Goal: Transaction & Acquisition: Book appointment/travel/reservation

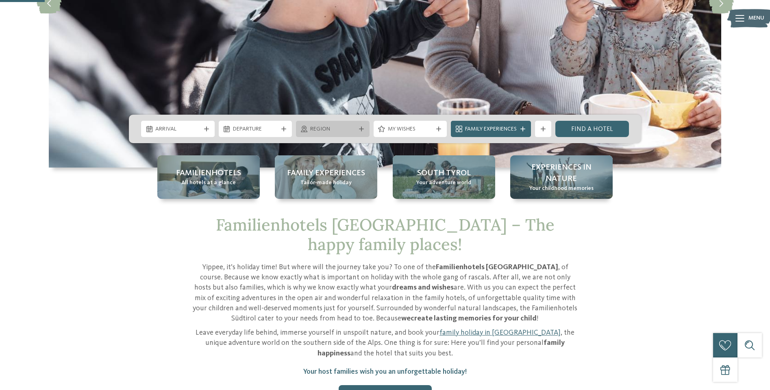
click at [332, 129] on span "Region" at bounding box center [332, 129] width 45 height 8
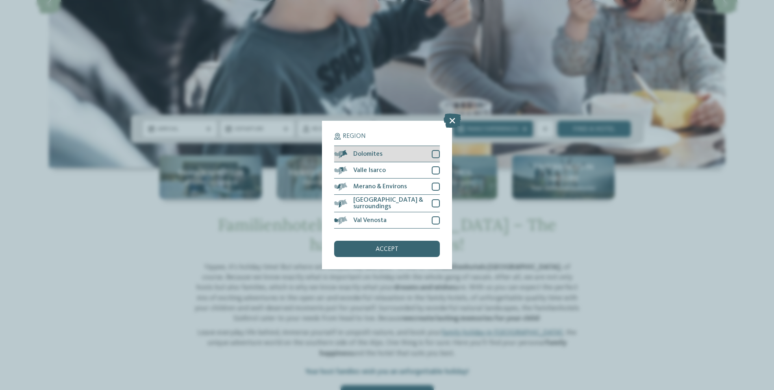
click at [434, 150] on div at bounding box center [436, 154] width 8 height 8
click at [382, 246] on span "accept" at bounding box center [387, 249] width 23 height 7
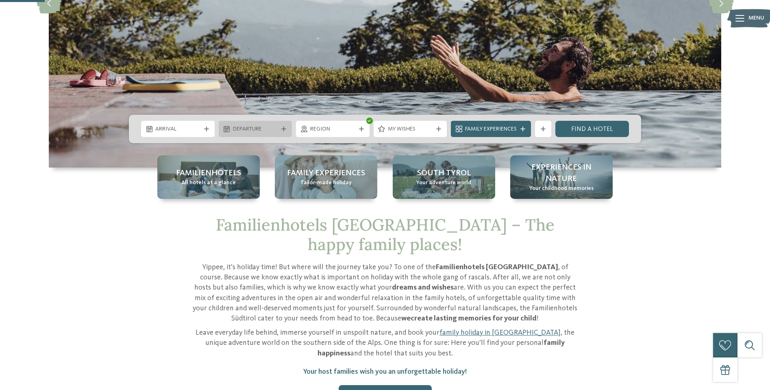
click at [263, 128] on span "Departure" at bounding box center [255, 129] width 45 height 8
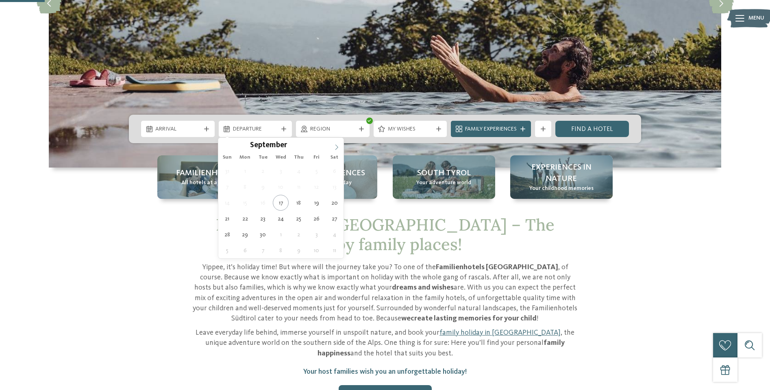
click at [337, 148] on icon at bounding box center [337, 147] width 6 height 6
type input "****"
click at [337, 148] on icon at bounding box center [337, 147] width 6 height 6
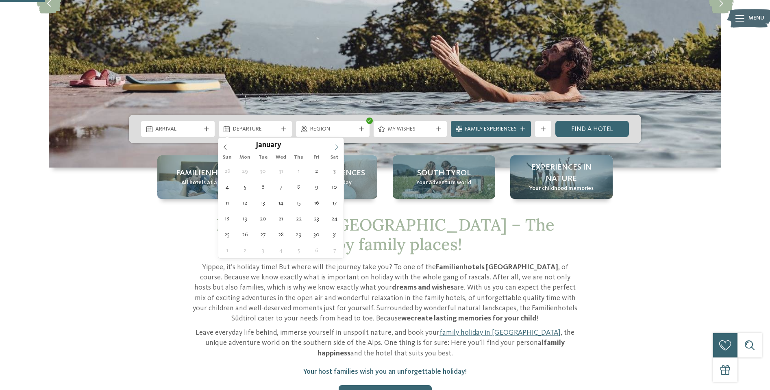
click at [337, 148] on icon at bounding box center [337, 147] width 6 height 6
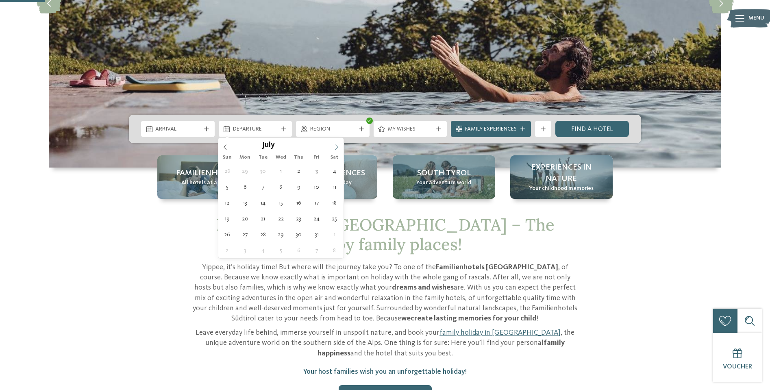
click at [337, 148] on icon at bounding box center [337, 147] width 6 height 6
type div "11.07.2026"
type input "****"
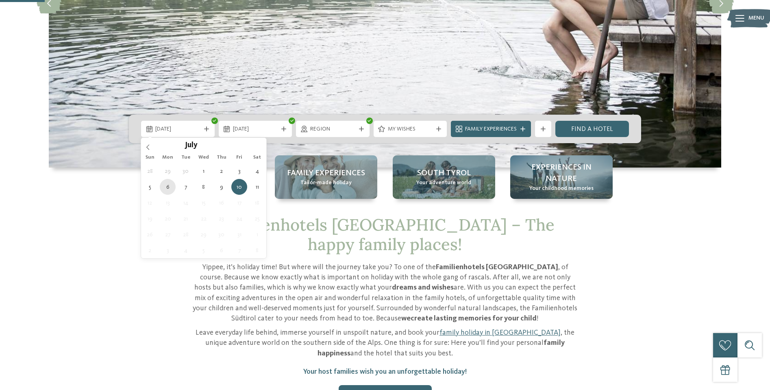
type div "06.07.2026"
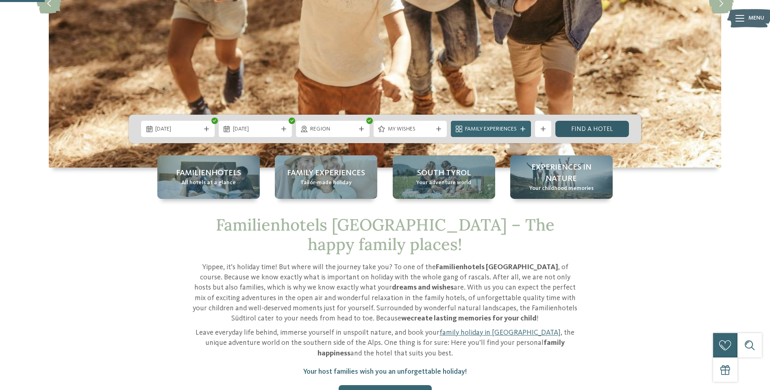
click at [583, 130] on link "Find a hotel" at bounding box center [592, 129] width 74 height 16
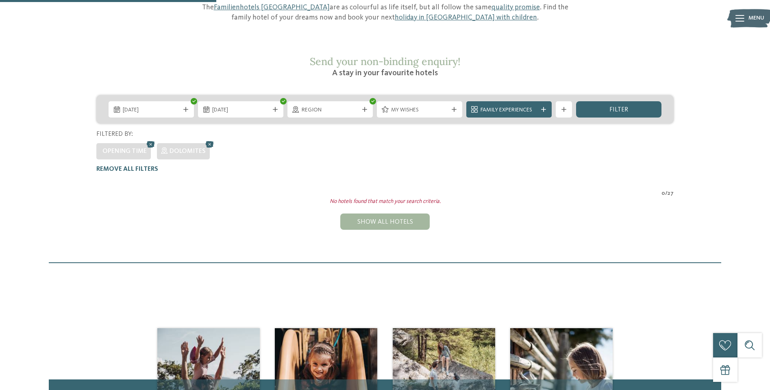
scroll to position [88, 0]
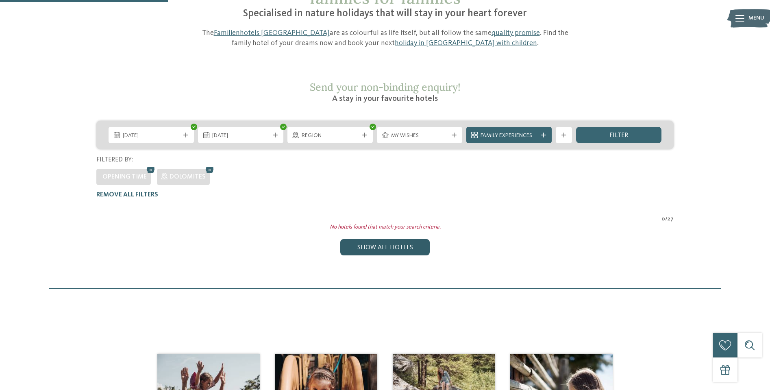
click at [382, 239] on div "Show all hotels" at bounding box center [384, 247] width 89 height 16
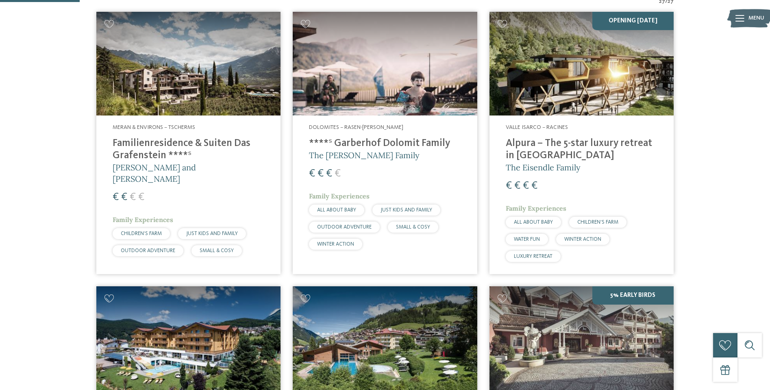
scroll to position [209, 0]
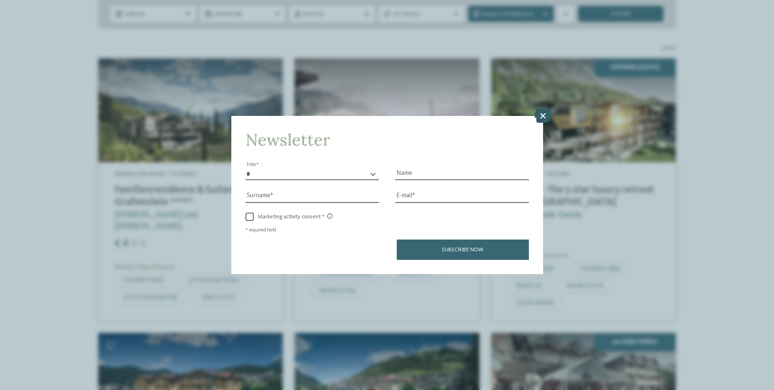
click at [541, 109] on icon at bounding box center [542, 116] width 17 height 14
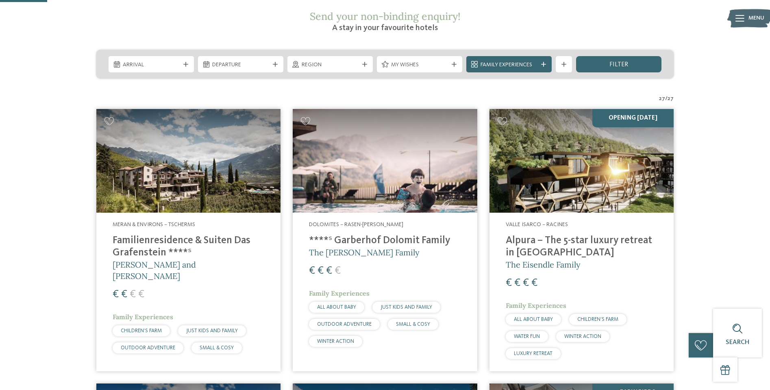
scroll to position [156, 0]
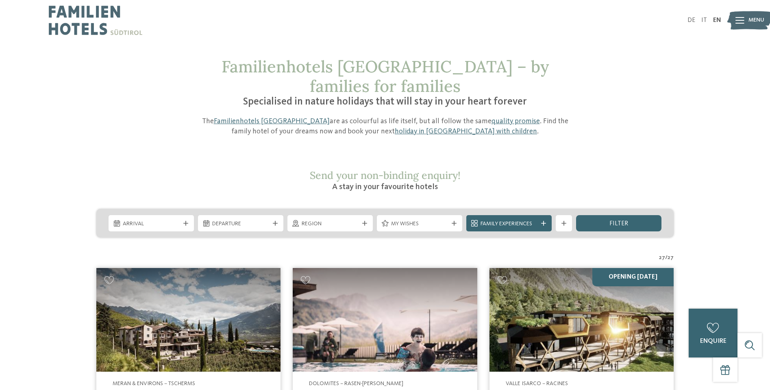
scroll to position [0, 0]
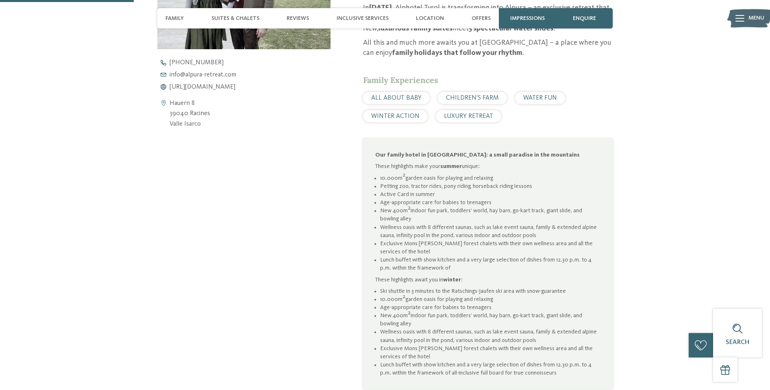
scroll to position [405, 0]
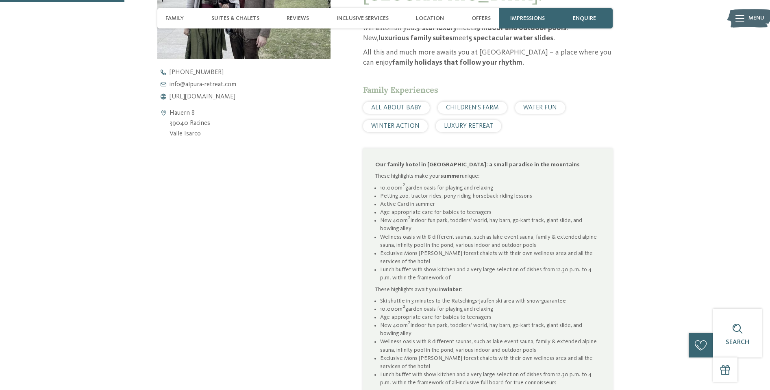
click at [538, 104] on span "WATER FUN" at bounding box center [540, 107] width 34 height 7
click at [531, 104] on span "WATER FUN" at bounding box center [540, 107] width 34 height 7
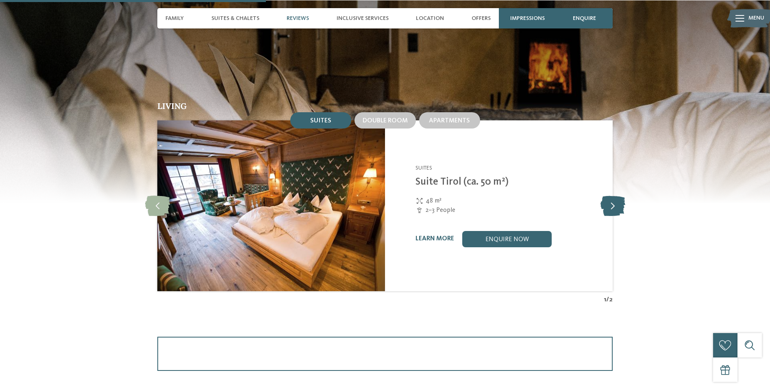
scroll to position [882, 0]
click at [610, 195] on icon at bounding box center [612, 205] width 25 height 20
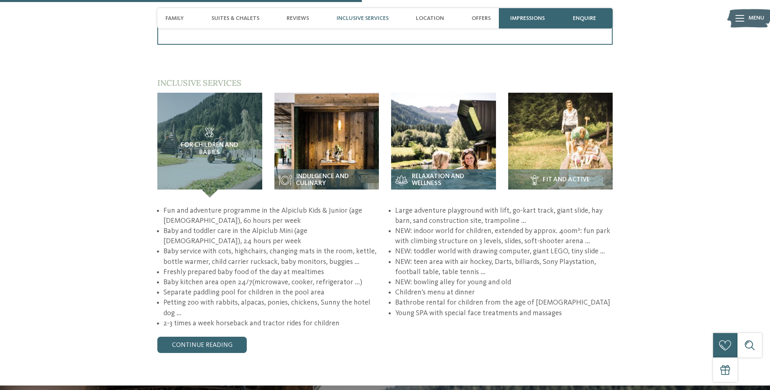
scroll to position [1209, 0]
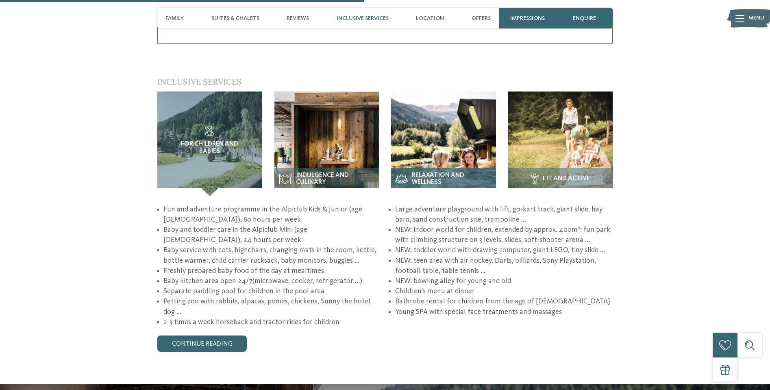
click at [426, 172] on span "Relaxation and wellness" at bounding box center [452, 179] width 80 height 14
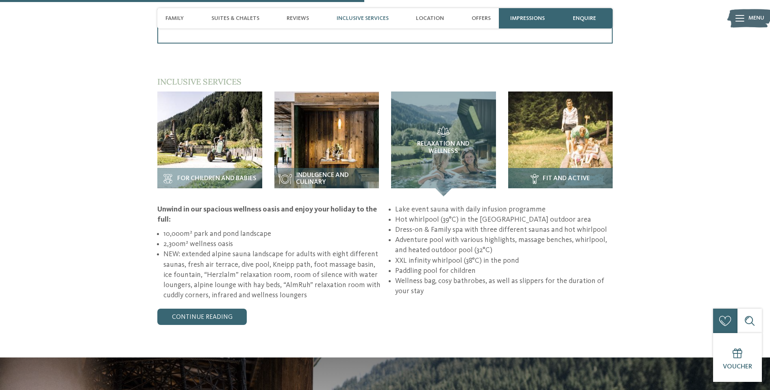
click at [557, 175] on span "Fit and active" at bounding box center [566, 178] width 47 height 7
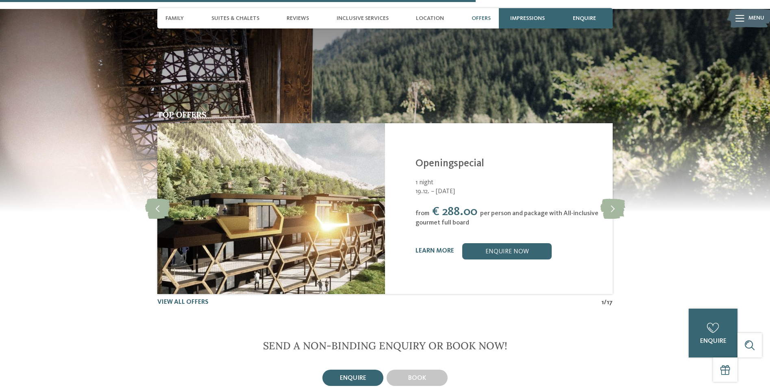
scroll to position [1597, 0]
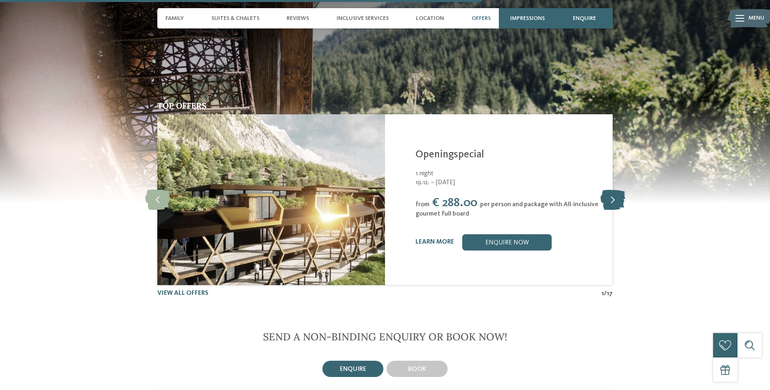
click at [613, 189] on icon at bounding box center [612, 199] width 25 height 20
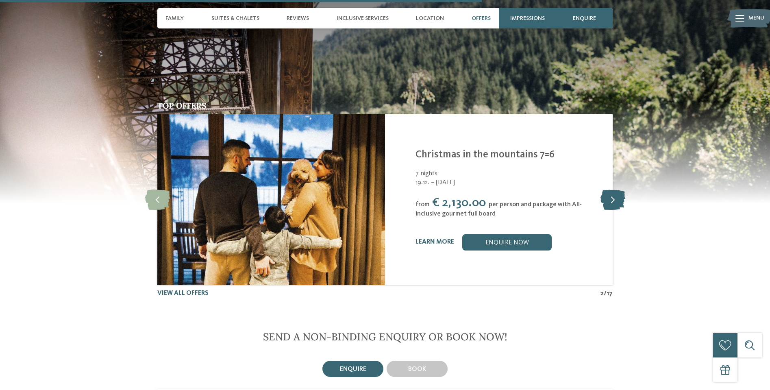
click at [613, 189] on icon at bounding box center [612, 199] width 25 height 20
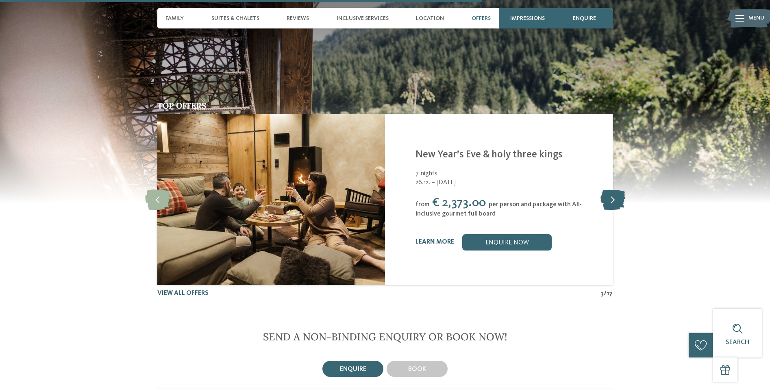
click at [613, 189] on icon at bounding box center [612, 199] width 25 height 20
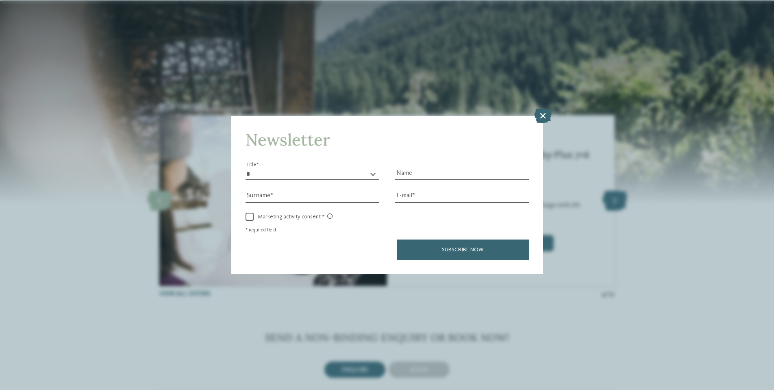
click at [542, 109] on icon at bounding box center [542, 116] width 17 height 14
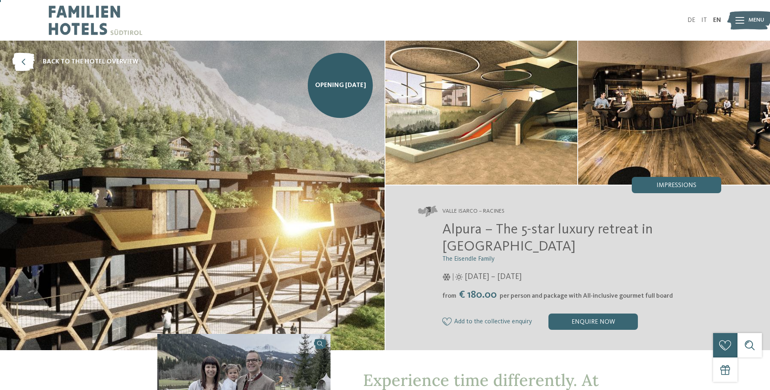
scroll to position [0, 0]
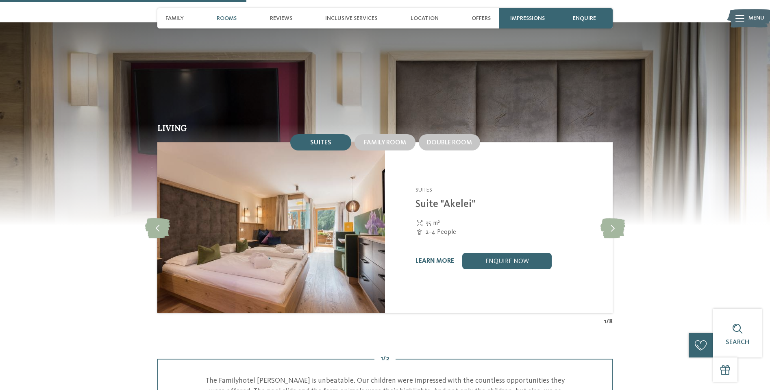
scroll to position [896, 0]
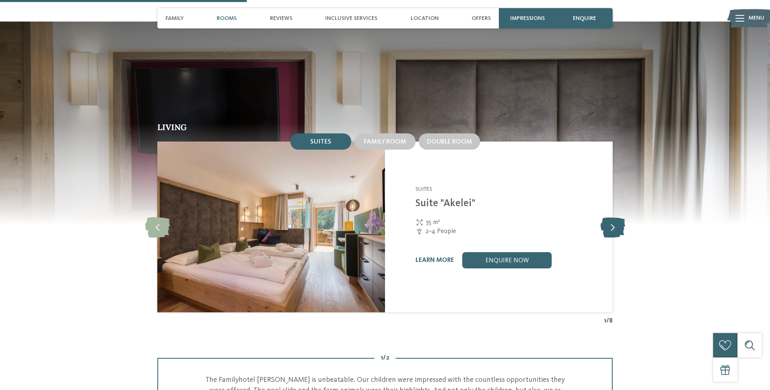
click at [612, 217] on icon at bounding box center [612, 227] width 25 height 20
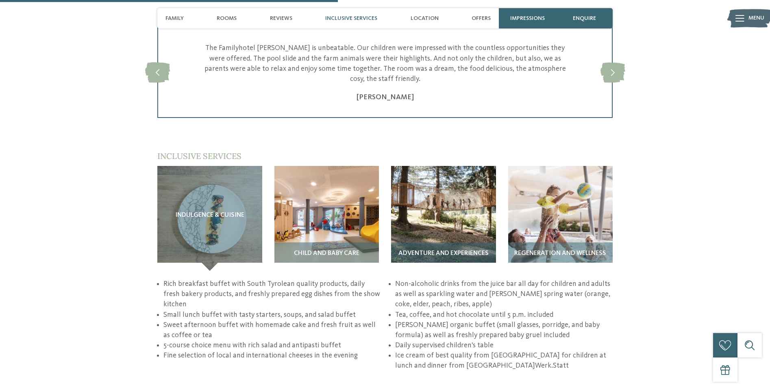
scroll to position [1229, 0]
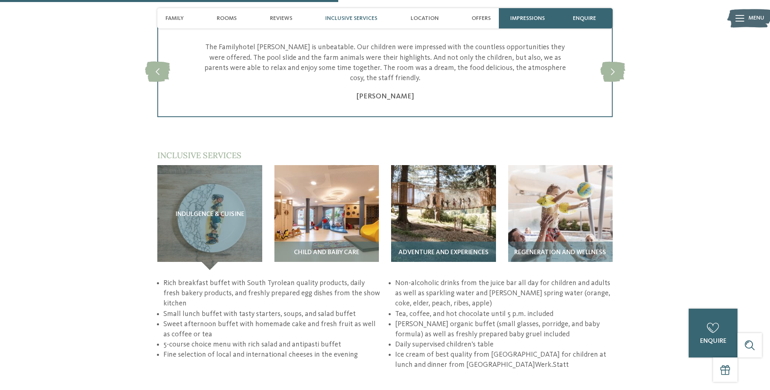
click at [453, 241] on div "Adventure and experiences" at bounding box center [443, 255] width 105 height 28
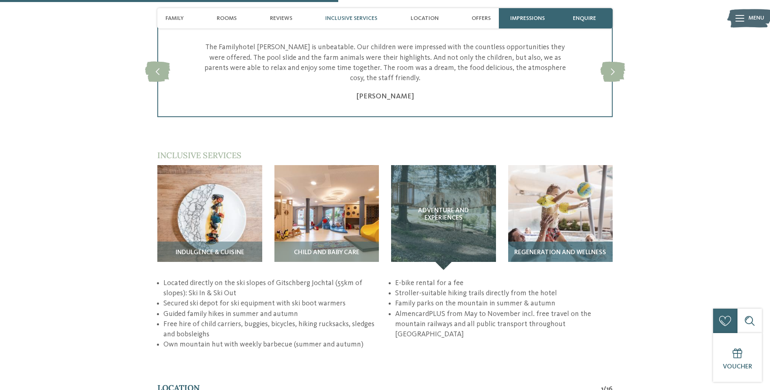
click at [584, 173] on img at bounding box center [560, 217] width 105 height 105
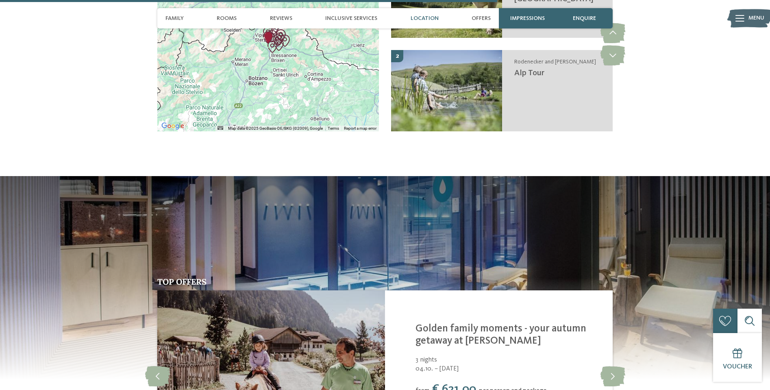
scroll to position [1237, 0]
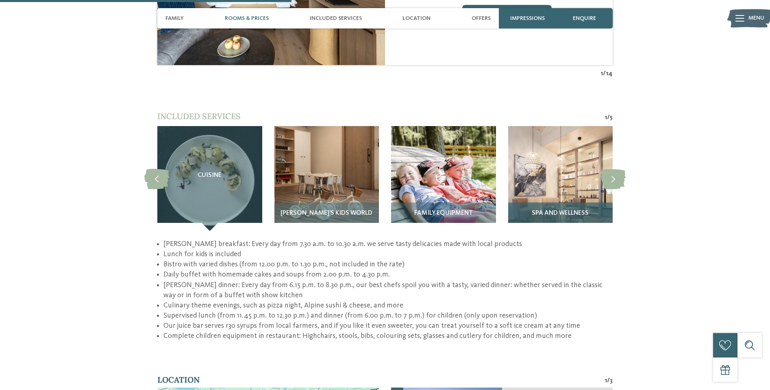
scroll to position [1114, 0]
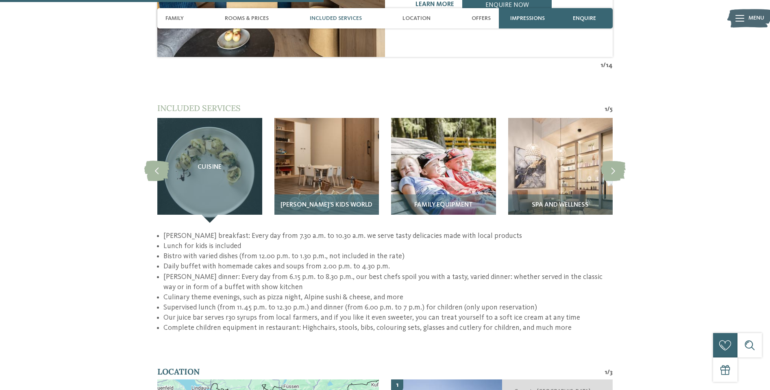
click at [325, 202] on span "[PERSON_NAME]’s Kids World" at bounding box center [327, 205] width 92 height 7
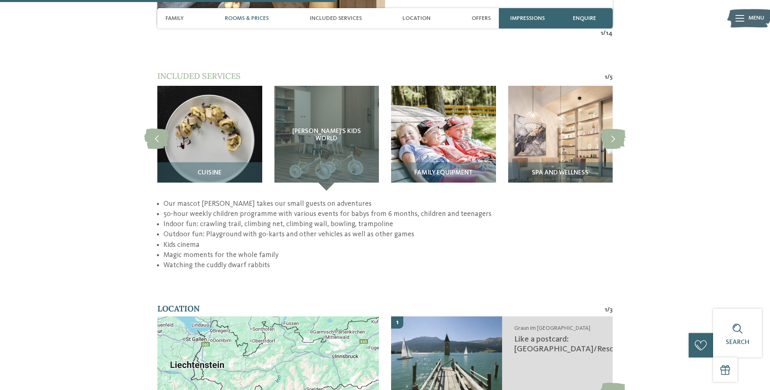
scroll to position [1146, 0]
click at [437, 170] on span "Family equipment" at bounding box center [443, 173] width 59 height 7
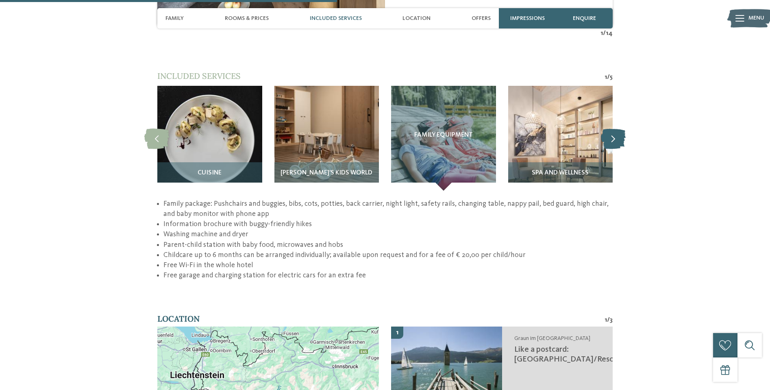
click at [611, 130] on icon at bounding box center [613, 138] width 25 height 20
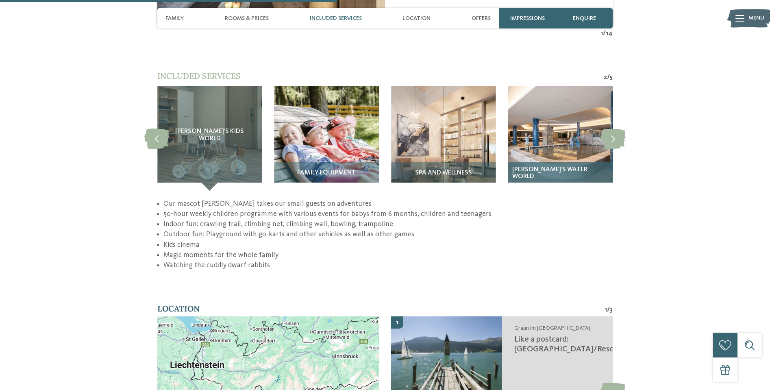
click at [564, 166] on span "[PERSON_NAME]’s Water World" at bounding box center [560, 173] width 97 height 14
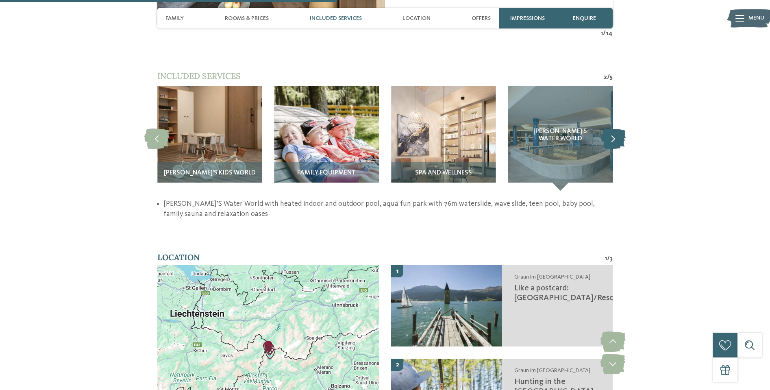
click at [615, 128] on icon at bounding box center [613, 138] width 25 height 20
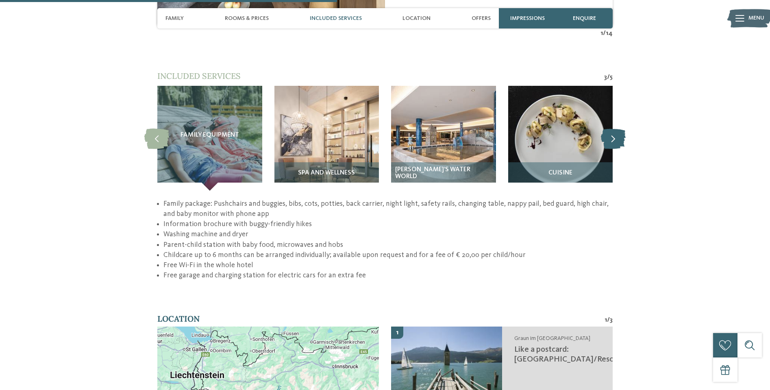
click at [615, 128] on icon at bounding box center [613, 138] width 25 height 20
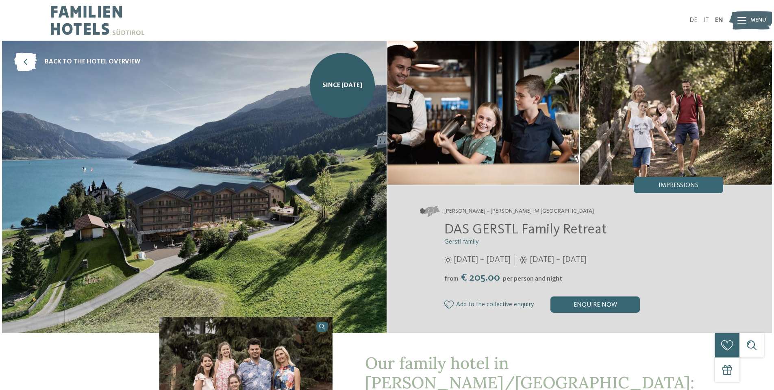
scroll to position [0, 0]
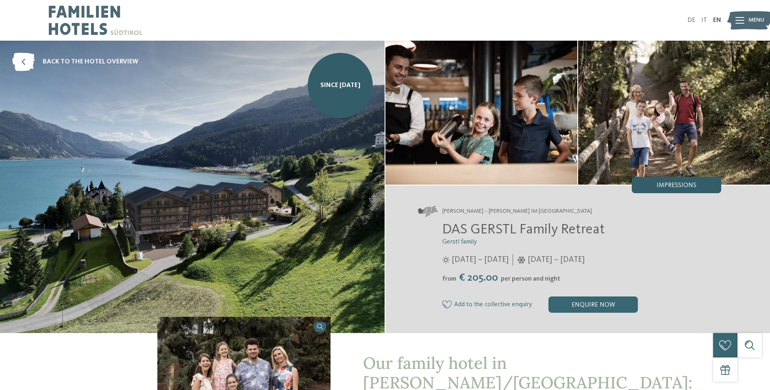
click at [673, 183] on span "Impressions" at bounding box center [677, 185] width 40 height 7
